Goal: Task Accomplishment & Management: Manage account settings

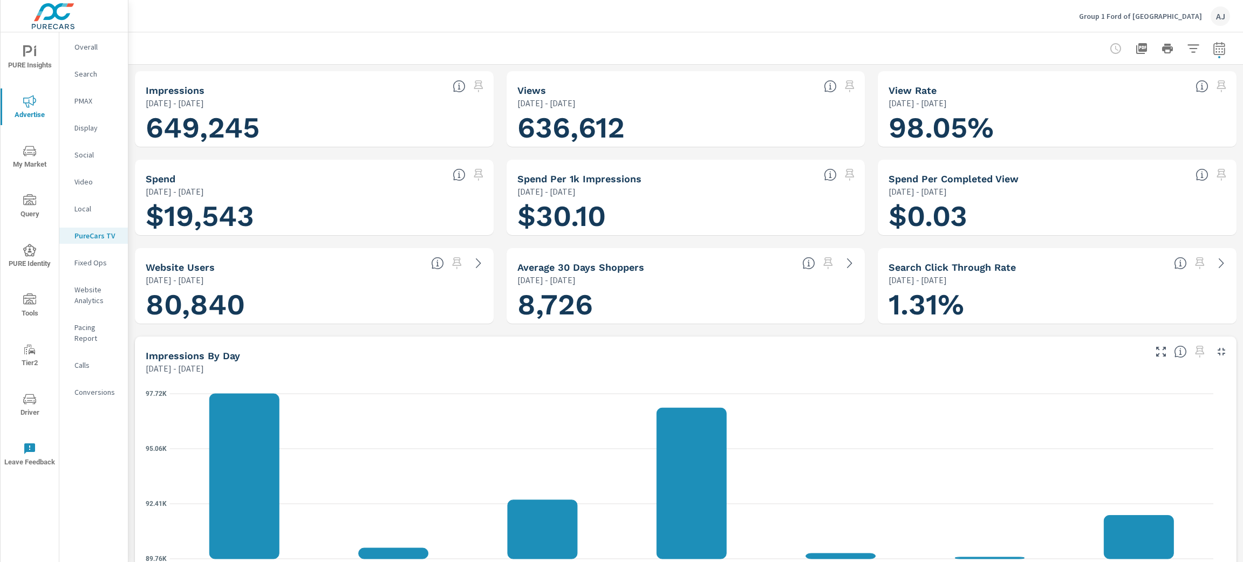
scroll to position [566, 0]
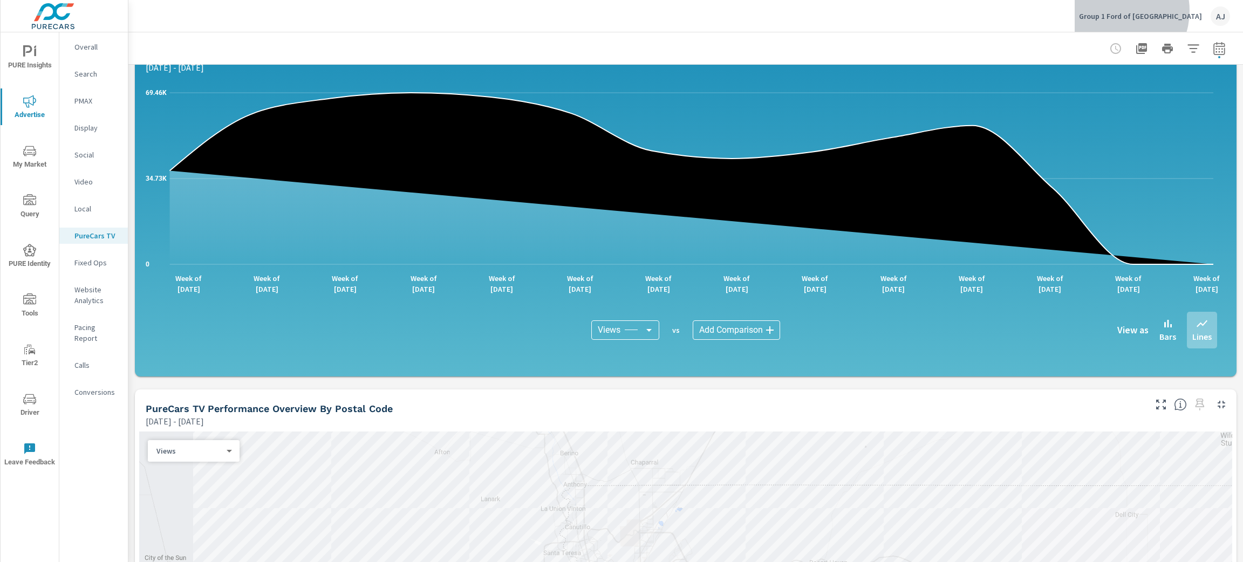
click at [1162, 11] on p "Group 1 Ford of El Paso" at bounding box center [1140, 16] width 123 height 10
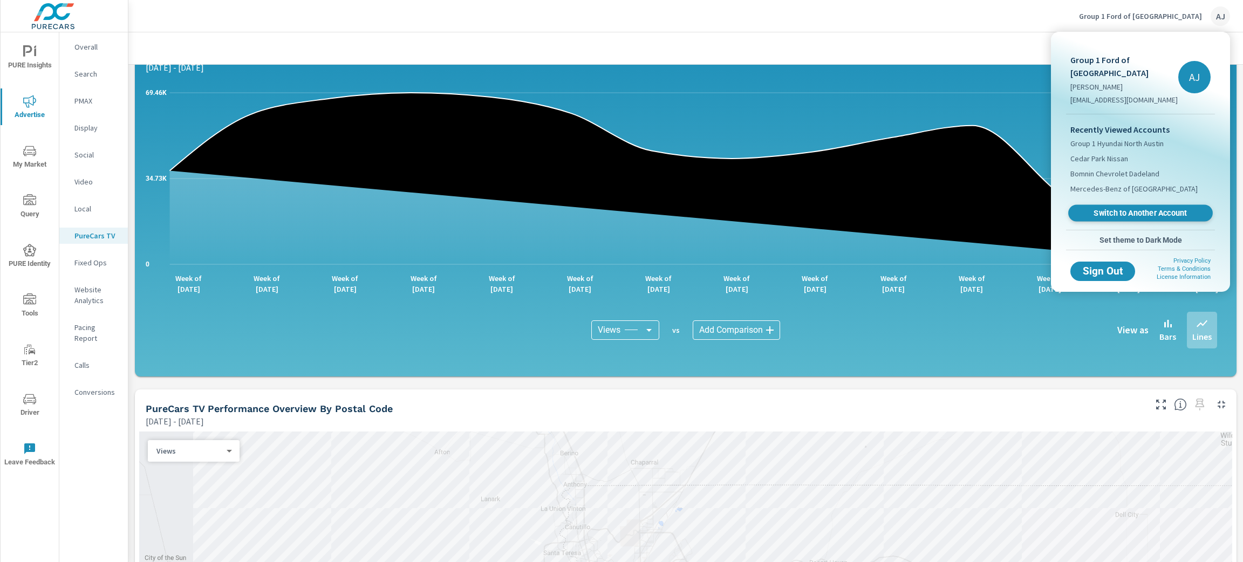
click at [1137, 208] on span "Switch to Another Account" at bounding box center [1140, 213] width 132 height 10
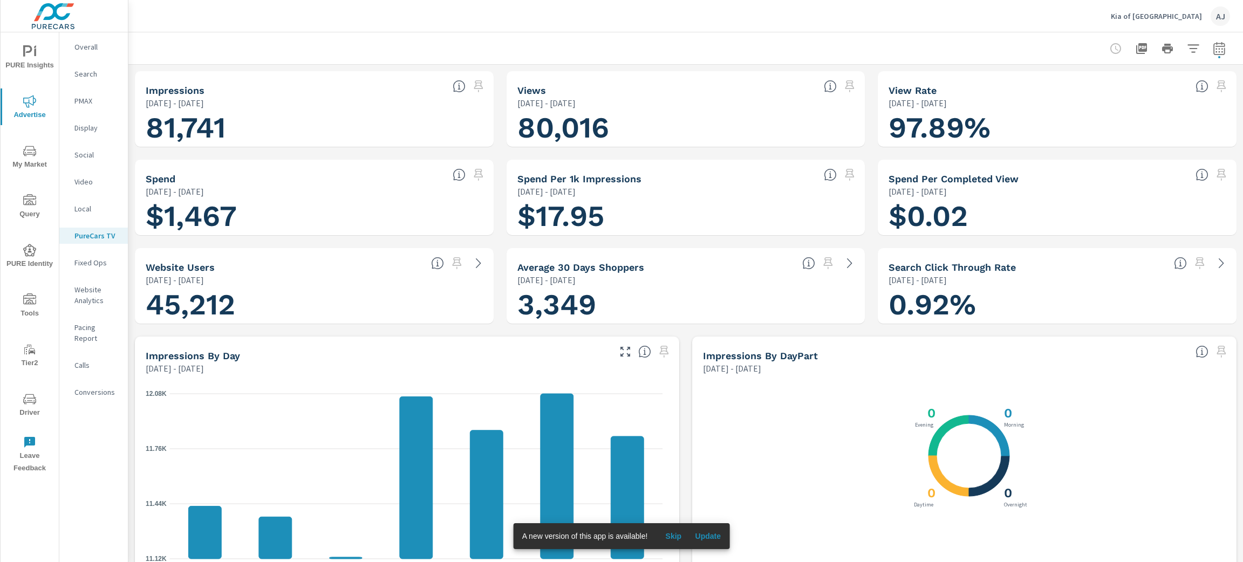
click at [38, 161] on span "My Market" at bounding box center [30, 158] width 52 height 26
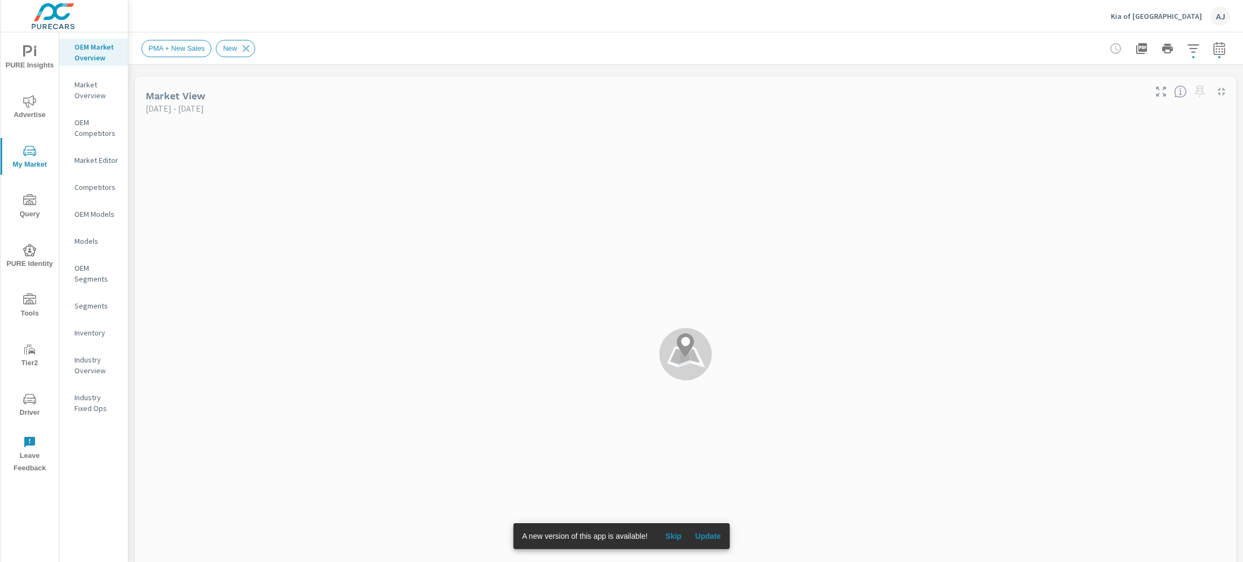
click at [109, 159] on p "Market Editor" at bounding box center [96, 160] width 45 height 11
